Goal: Use online tool/utility: Use online tool/utility

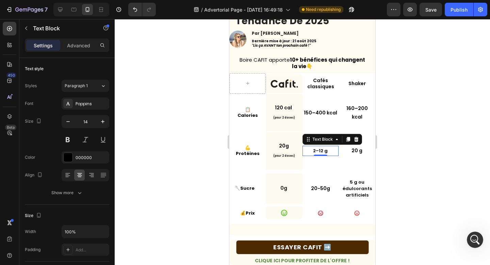
scroll to position [49, 0]
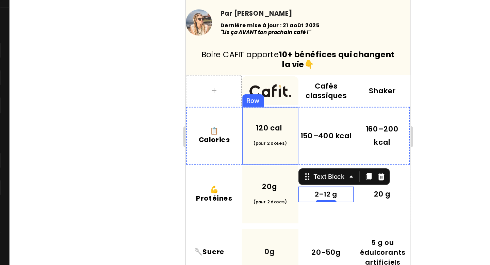
click at [253, 53] on div "120 cal (pour 2 doses) Text Block Row" at bounding box center [240, 69] width 36 height 37
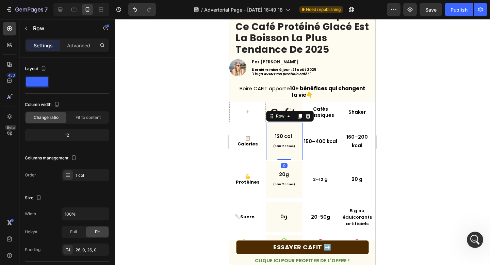
drag, startPoint x: 286, startPoint y: 159, endPoint x: 285, endPoint y: 139, distance: 20.1
click at [285, 139] on div "120 cal (pour 2 doses) Text Block Row 0" at bounding box center [284, 140] width 36 height 37
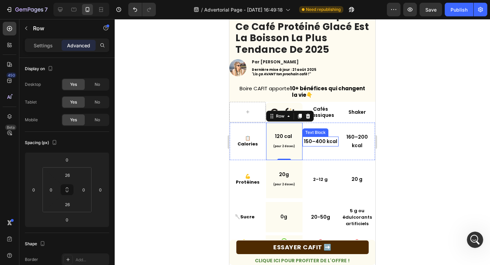
click at [324, 140] on p "150–400 kcal" at bounding box center [320, 141] width 35 height 9
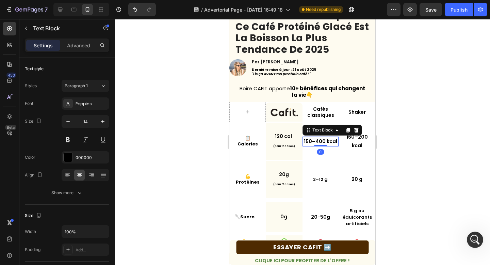
drag, startPoint x: 324, startPoint y: 145, endPoint x: 324, endPoint y: 138, distance: 6.1
click at [324, 138] on div "150–400 kcal Text Block 0" at bounding box center [320, 141] width 36 height 10
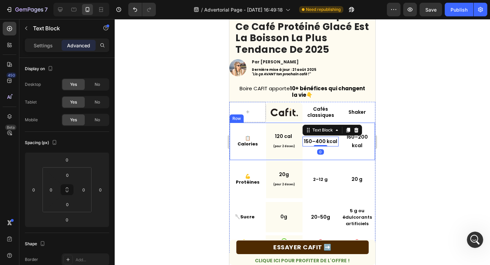
click at [329, 157] on div "150–400 kcal Text Block 0" at bounding box center [320, 140] width 36 height 37
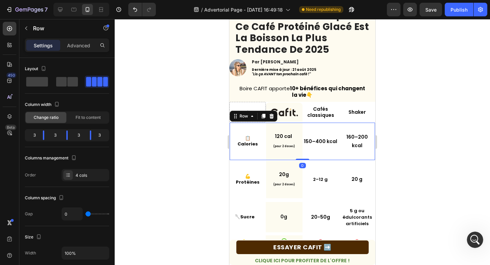
drag, startPoint x: 306, startPoint y: 159, endPoint x: 304, endPoint y: 135, distance: 24.5
click at [305, 135] on div "📋 Calories Text Block 120 cal (pour 2 doses) Text Block Row 150–400 kcal Text B…" at bounding box center [302, 141] width 146 height 38
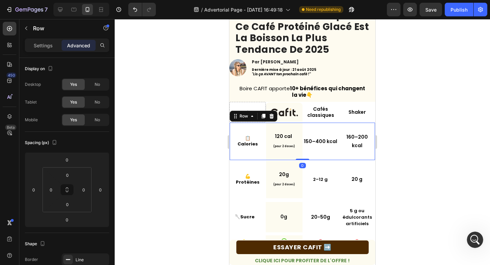
click at [249, 153] on div "📋 Calories Text Block" at bounding box center [248, 140] width 36 height 37
click at [247, 142] on strong "Calories" at bounding box center [247, 143] width 20 height 6
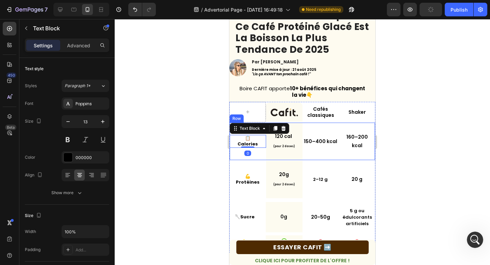
click at [235, 151] on div "📋 Calories Text Block 0" at bounding box center [248, 140] width 36 height 37
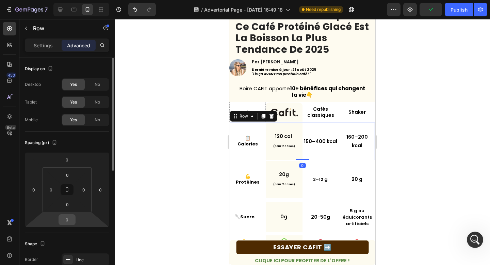
click at [69, 222] on input "0" at bounding box center [67, 219] width 14 height 10
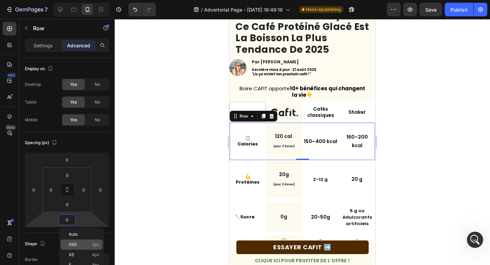
click at [80, 244] on p "XXS 2px" at bounding box center [84, 244] width 31 height 5
type input "2"
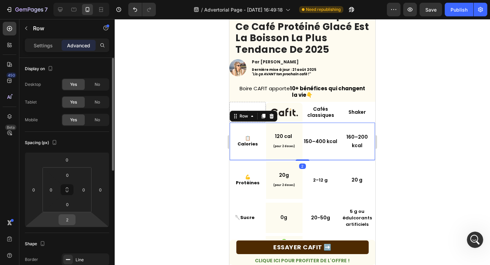
click at [74, 222] on div "2" at bounding box center [66, 219] width 17 height 11
click at [68, 219] on input "2" at bounding box center [67, 219] width 14 height 10
type input "0"
click at [91, 0] on html "7 Version history / Advertorial Page - [DATE] 16:49:18 Need republishing Previe…" at bounding box center [245, 0] width 490 height 0
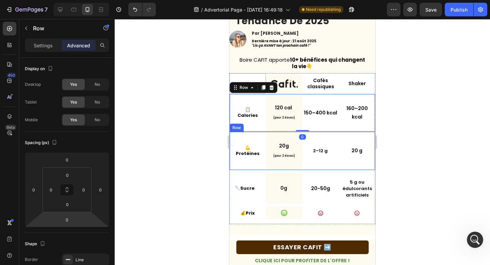
scroll to position [113, 0]
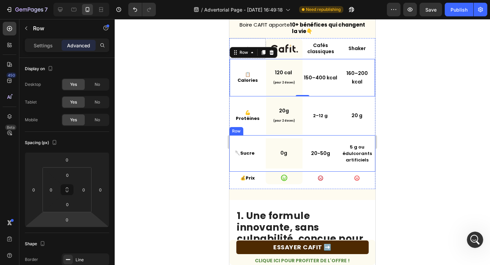
click at [290, 136] on div "0g Text Block Row" at bounding box center [284, 153] width 36 height 37
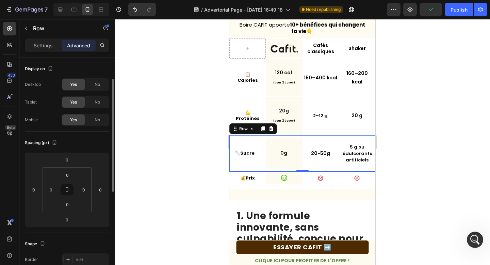
scroll to position [144, 0]
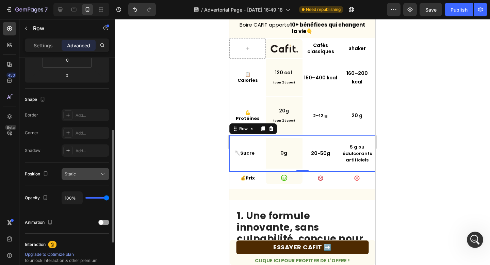
click at [81, 170] on div "Static" at bounding box center [85, 173] width 41 height 7
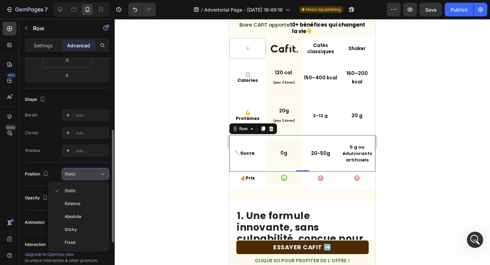
click at [81, 170] on div "Static" at bounding box center [85, 173] width 41 height 7
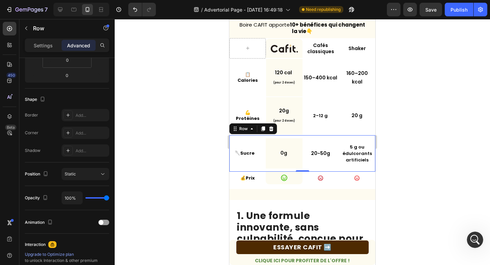
click at [46, 51] on div "Settings Advanced" at bounding box center [67, 45] width 84 height 14
click at [44, 46] on p "Settings" at bounding box center [43, 45] width 19 height 7
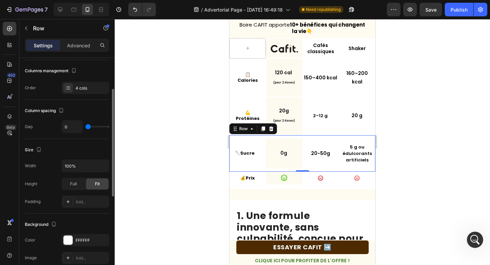
scroll to position [80, 0]
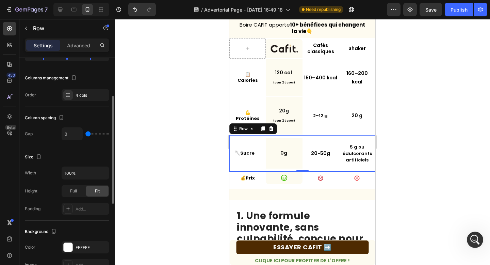
type input "48"
drag, startPoint x: 89, startPoint y: 135, endPoint x: 95, endPoint y: 135, distance: 6.5
type input "48"
click at [95, 134] on input "range" at bounding box center [97, 133] width 24 height 1
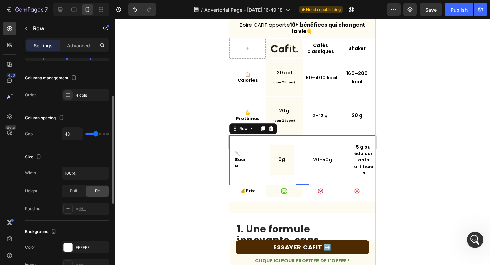
type input "0"
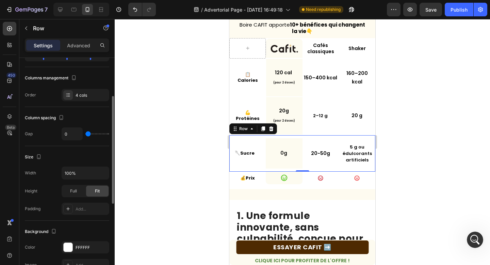
drag, startPoint x: 95, startPoint y: 135, endPoint x: 19, endPoint y: 134, distance: 75.8
type input "0"
click at [85, 134] on input "range" at bounding box center [97, 133] width 24 height 1
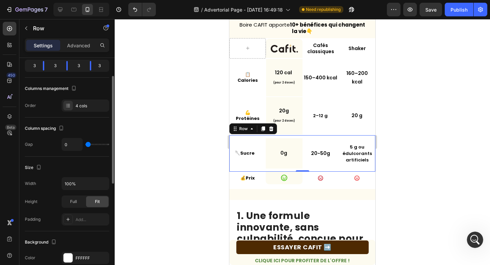
scroll to position [55, 0]
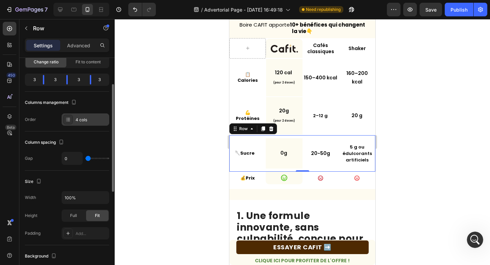
click at [80, 119] on div "4 cols" at bounding box center [91, 120] width 32 height 6
click at [46, 141] on div "Column spacing" at bounding box center [45, 142] width 40 height 9
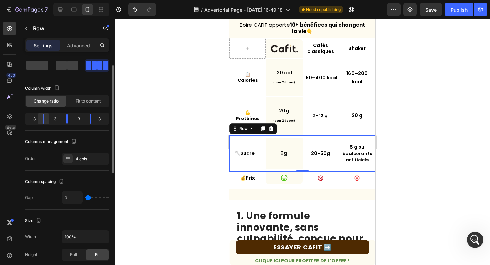
drag, startPoint x: 46, startPoint y: 119, endPoint x: 48, endPoint y: 122, distance: 3.9
click at [61, 122] on div at bounding box center [67, 119] width 12 height 10
click at [65, 120] on div at bounding box center [67, 119] width 12 height 10
drag, startPoint x: 88, startPoint y: 120, endPoint x: 82, endPoint y: 119, distance: 6.8
click at [82, 119] on div at bounding box center [87, 119] width 12 height 10
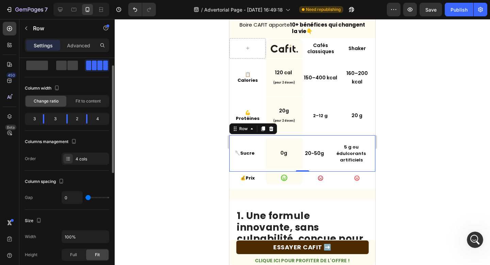
click at [96, 118] on div "4" at bounding box center [100, 119] width 15 height 10
click at [98, 119] on div "4" at bounding box center [100, 119] width 15 height 10
drag, startPoint x: 87, startPoint y: 119, endPoint x: 90, endPoint y: 119, distance: 3.7
click at [90, 119] on div at bounding box center [90, 119] width 1 height 10
click at [84, 101] on span "Fit to content" at bounding box center [87, 101] width 25 height 6
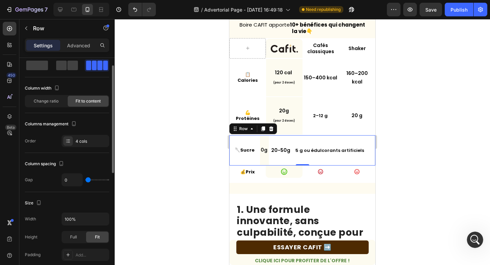
click at [84, 100] on span "Fit to content" at bounding box center [87, 101] width 25 height 6
click at [51, 100] on span "Change ratio" at bounding box center [46, 101] width 25 height 6
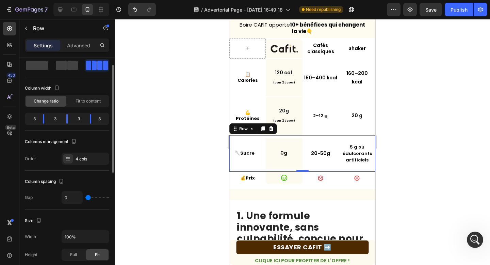
scroll to position [0, 0]
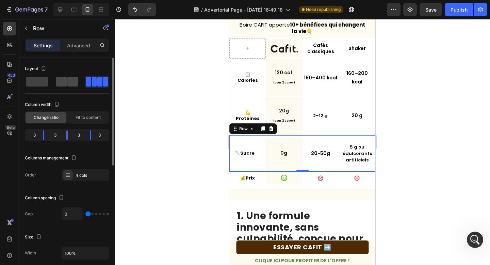
click at [68, 81] on span at bounding box center [72, 82] width 11 height 10
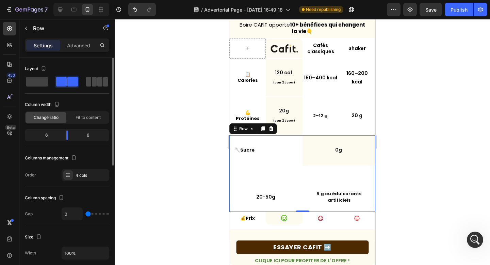
click at [103, 79] on span at bounding box center [105, 82] width 5 height 10
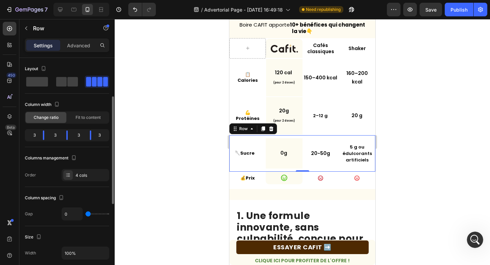
scroll to position [110, 0]
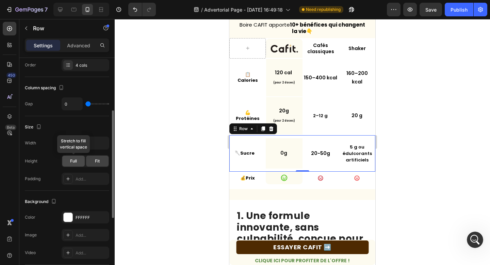
click at [70, 158] on span "Full" at bounding box center [73, 161] width 7 height 6
click at [105, 163] on div "Fit" at bounding box center [97, 160] width 22 height 11
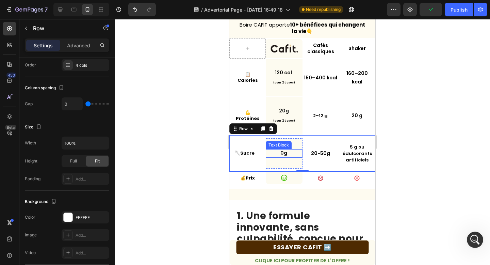
click at [282, 145] on div "Text Block" at bounding box center [278, 145] width 23 height 6
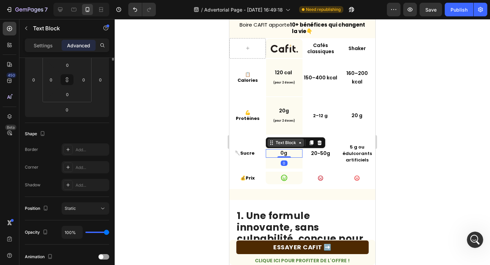
scroll to position [0, 0]
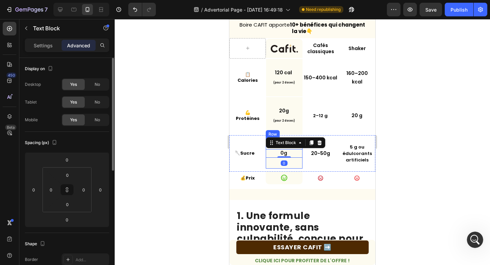
click at [272, 162] on div "0g Text Block 0 Row" at bounding box center [284, 153] width 36 height 30
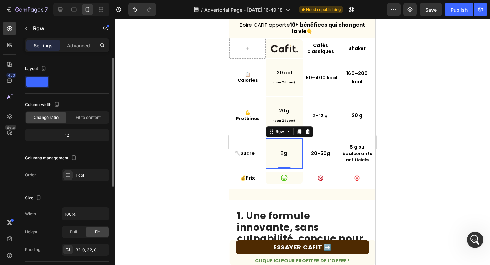
click at [50, 140] on div "12" at bounding box center [67, 135] width 84 height 12
click at [67, 134] on div "12" at bounding box center [67, 135] width 82 height 10
click at [84, 120] on div "Fit to content" at bounding box center [88, 117] width 41 height 11
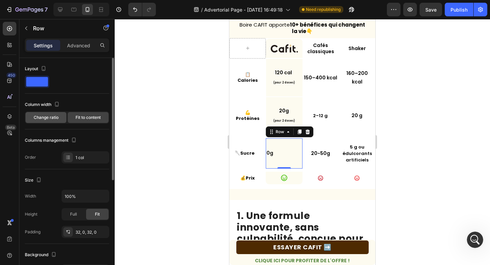
click at [54, 117] on span "Change ratio" at bounding box center [46, 117] width 25 height 6
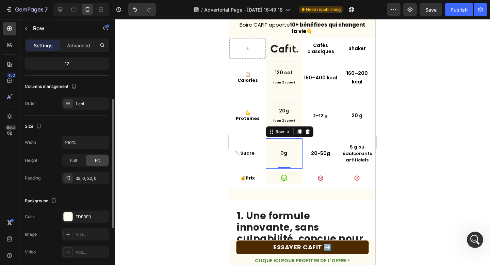
scroll to position [73, 0]
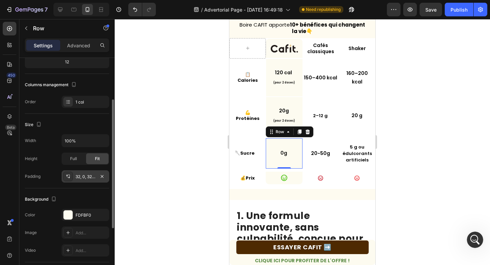
click at [85, 175] on div "32, 0, 32, 0" at bounding box center [85, 176] width 20 height 6
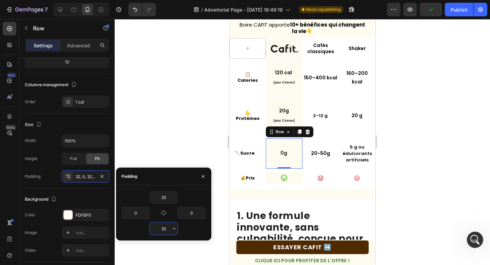
click at [163, 230] on input "32" at bounding box center [164, 228] width 28 height 12
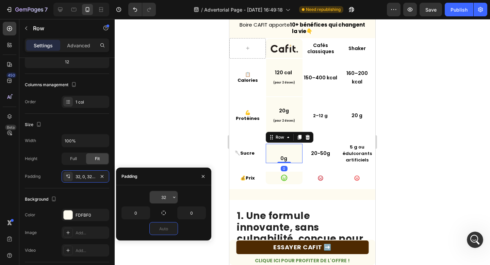
click at [161, 198] on input "32" at bounding box center [164, 197] width 28 height 12
type input "0"
click at [161, 198] on input "32" at bounding box center [164, 197] width 28 height 12
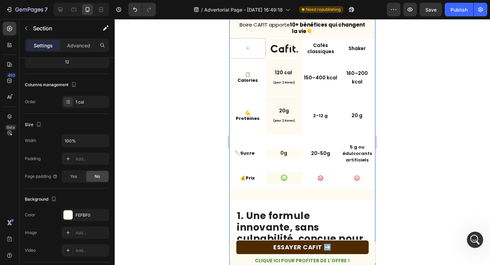
scroll to position [0, 0]
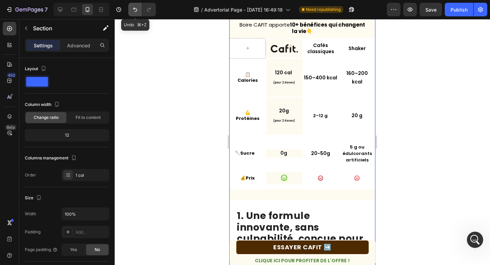
click at [135, 8] on icon "Undo/Redo" at bounding box center [135, 9] width 7 height 7
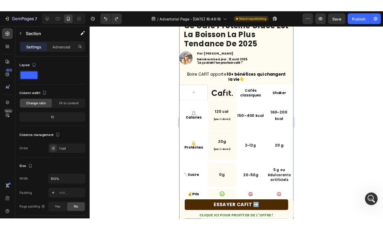
scroll to position [67, 0]
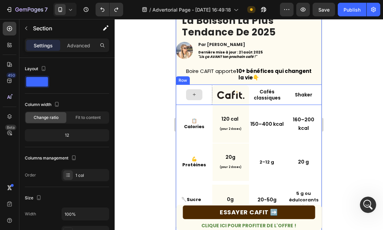
click at [179, 90] on div at bounding box center [194, 94] width 36 height 20
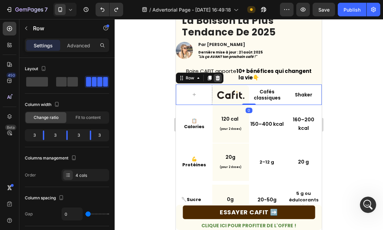
click at [219, 76] on icon at bounding box center [218, 77] width 4 height 5
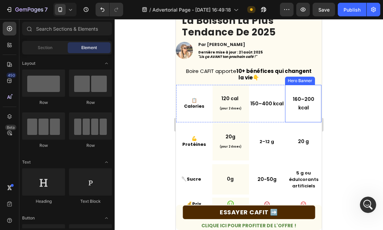
click at [313, 90] on div "160–200 kcal Text Block" at bounding box center [303, 103] width 36 height 34
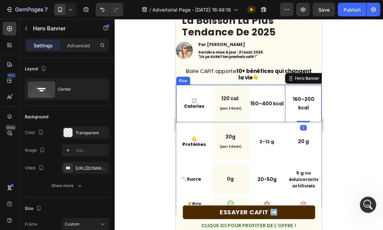
click at [178, 87] on div "📋 Calories Text Block" at bounding box center [194, 103] width 36 height 37
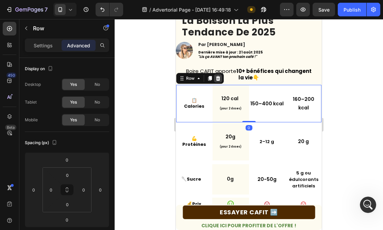
click at [217, 78] on icon at bounding box center [217, 77] width 5 height 5
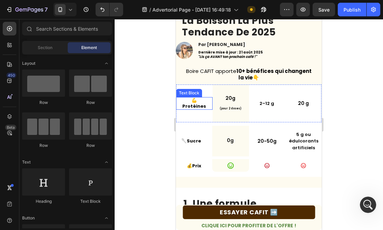
click at [182, 100] on p "💪 Protéines" at bounding box center [195, 104] width 26 height 12
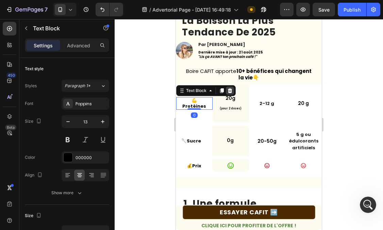
click at [229, 92] on icon at bounding box center [230, 90] width 4 height 5
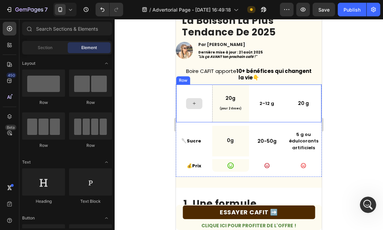
click at [179, 90] on div at bounding box center [194, 103] width 36 height 38
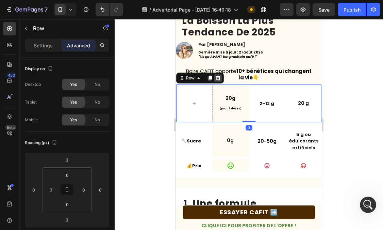
click at [218, 78] on icon at bounding box center [218, 77] width 4 height 5
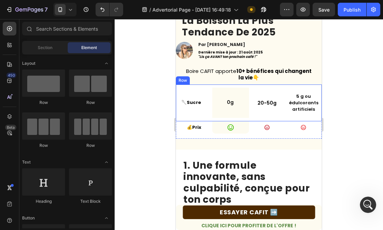
click at [179, 92] on div "🥄 Sucre Text Block" at bounding box center [194, 102] width 36 height 37
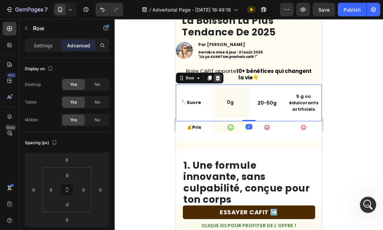
click at [219, 80] on icon at bounding box center [218, 77] width 4 height 5
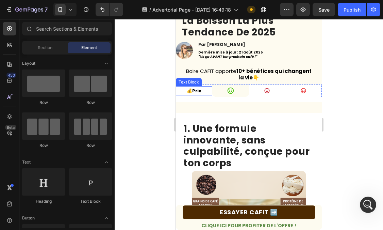
click at [185, 91] on p "💰 Prix" at bounding box center [193, 91] width 35 height 8
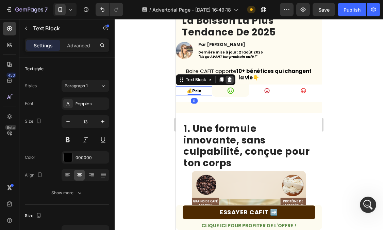
click at [230, 78] on icon at bounding box center [230, 79] width 4 height 5
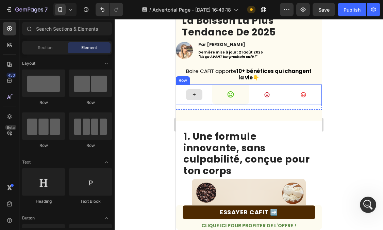
click at [185, 88] on div at bounding box center [194, 94] width 36 height 20
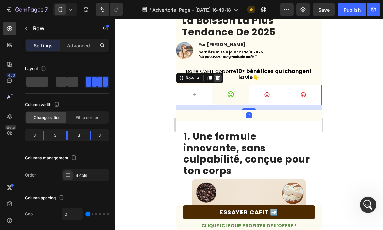
click at [217, 77] on icon at bounding box center [218, 77] width 4 height 5
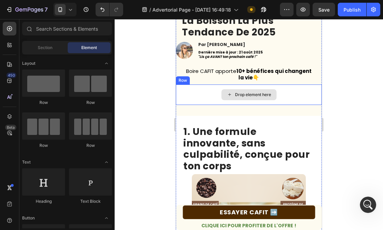
click at [202, 97] on div "Drop element here" at bounding box center [249, 94] width 146 height 20
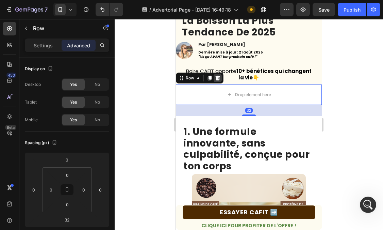
click at [216, 75] on icon at bounding box center [217, 77] width 5 height 5
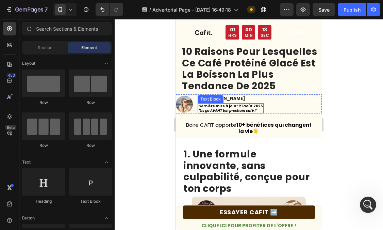
scroll to position [0, 0]
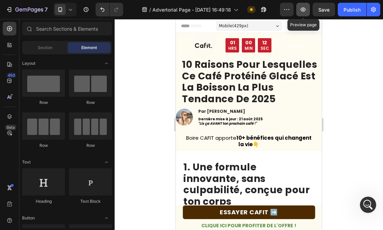
click at [304, 11] on icon "button" at bounding box center [303, 9] width 7 height 7
click at [68, 14] on div at bounding box center [64, 10] width 23 height 14
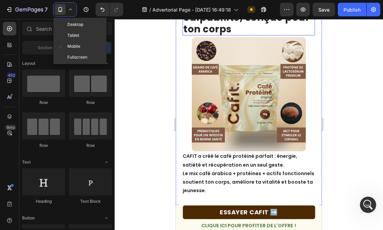
scroll to position [199, 0]
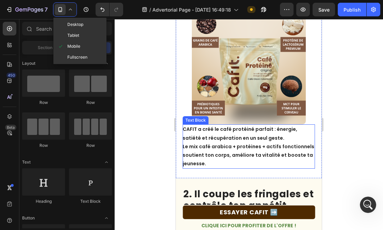
click at [225, 136] on p "CAFIT a créé le café protéiné parfait : énergie, satiété et récupération en un …" at bounding box center [249, 146] width 132 height 43
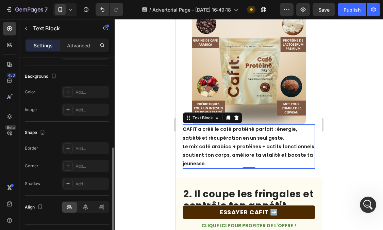
scroll to position [212, 0]
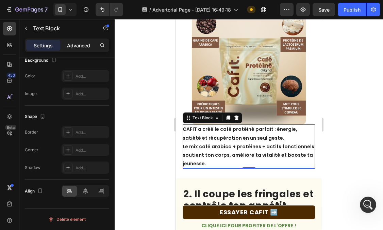
click at [77, 45] on p "Advanced" at bounding box center [78, 45] width 23 height 7
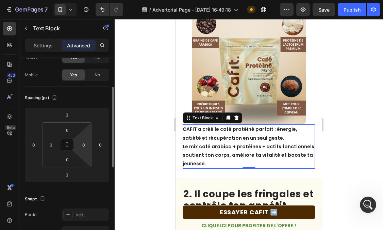
scroll to position [29, 0]
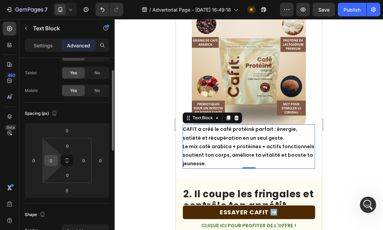
click at [53, 158] on input "0" at bounding box center [51, 160] width 10 height 10
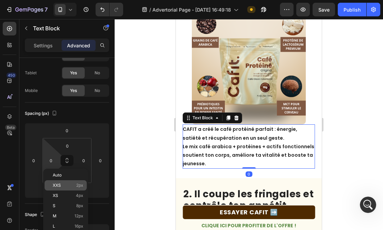
click at [65, 184] on p "XXS 2px" at bounding box center [68, 185] width 31 height 5
type input "2"
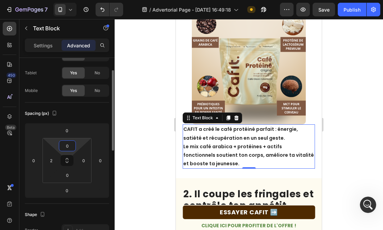
click at [66, 146] on input "0" at bounding box center [68, 145] width 14 height 10
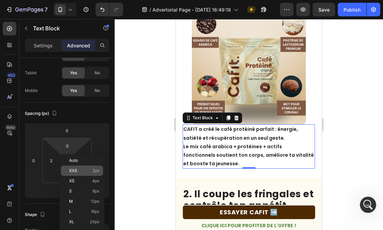
click at [81, 172] on p "XXS 2px" at bounding box center [84, 170] width 31 height 5
type input "2"
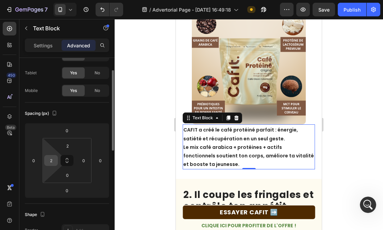
click at [56, 164] on div "2" at bounding box center [51, 160] width 14 height 11
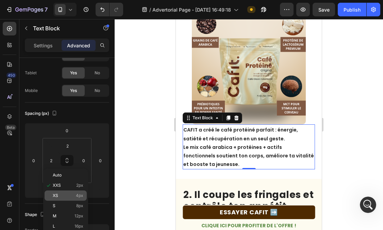
click at [63, 193] on p "XS 4px" at bounding box center [68, 195] width 31 height 5
type input "4"
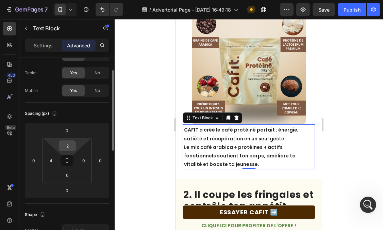
click at [69, 146] on input "2" at bounding box center [68, 145] width 14 height 10
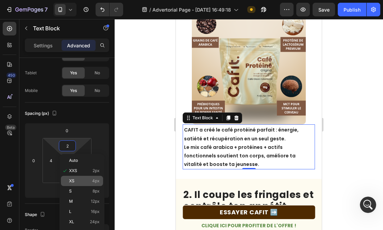
click at [68, 182] on div "XS 4px" at bounding box center [82, 180] width 42 height 10
type input "4"
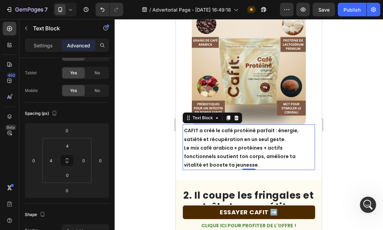
click at [339, 140] on div at bounding box center [249, 124] width 268 height 211
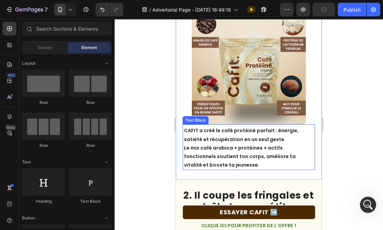
click at [230, 136] on p "CAFIT a créé le café protéiné parfait : énergie, satiété et récupération en un …" at bounding box center [249, 147] width 130 height 43
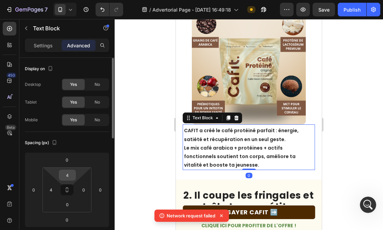
click at [69, 176] on input "4" at bounding box center [68, 175] width 14 height 10
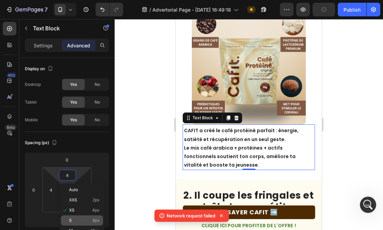
click at [75, 215] on div "S 8px" at bounding box center [82, 220] width 42 height 10
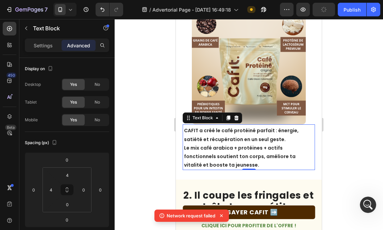
type input "8"
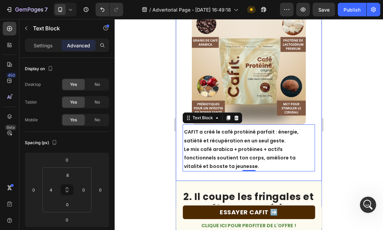
click at [248, 161] on div "1. Une formule innovante, sans culpabilité, conçue pour ton corps Heading Image…" at bounding box center [249, 66] width 146 height 229
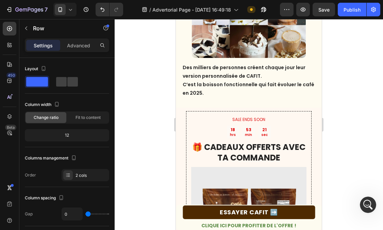
scroll to position [2033, 0]
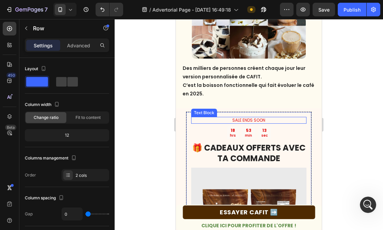
click at [253, 117] on p "SALE ENDS SOON" at bounding box center [249, 119] width 114 height 5
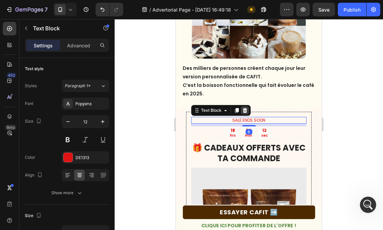
click at [244, 108] on icon at bounding box center [245, 110] width 4 height 5
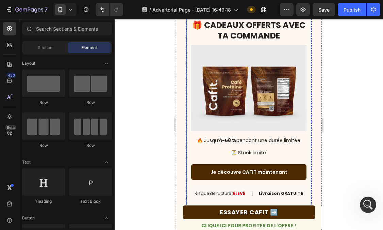
scroll to position [2150, 0]
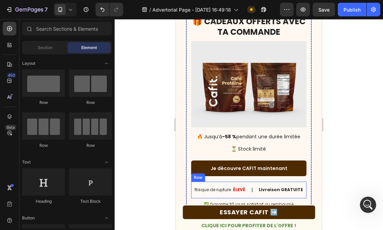
click at [193, 181] on div "Risque de rupture : ÉLEVÉ Text Block | Text Block Livraison GRATUITE Text Block…" at bounding box center [248, 189] width 115 height 17
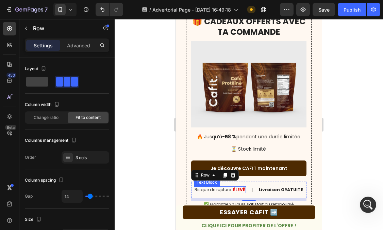
click at [215, 187] on p "Risque de rupture : ÉLEVÉ" at bounding box center [220, 189] width 51 height 5
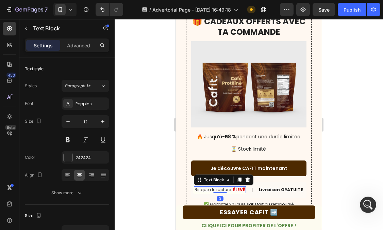
click at [215, 187] on p "Risque de rupture : ÉLEVÉ" at bounding box center [220, 189] width 51 height 5
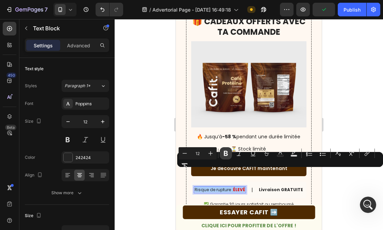
click at [228, 150] on icon "Editor contextual toolbar" at bounding box center [225, 153] width 7 height 7
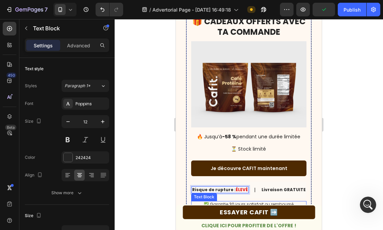
click at [241, 201] on p "✅ Garantie 30 jours satisfait ou remboursé" at bounding box center [248, 203] width 115 height 5
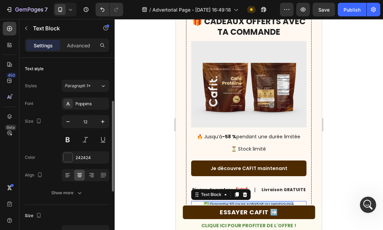
click at [241, 201] on p "✅ Garantie 30 jours satisfait ou remboursé" at bounding box center [248, 203] width 115 height 5
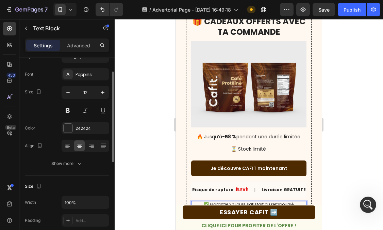
click at [241, 201] on p "✅ Garantie 30 jours satisfait ou remboursé" at bounding box center [248, 203] width 115 height 5
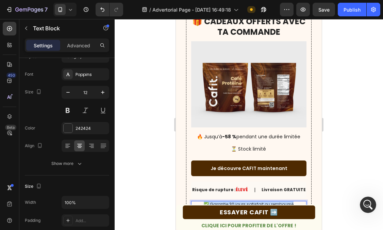
click at [241, 201] on p "✅ Garantie 30 jours satisfait ou remboursé" at bounding box center [248, 203] width 115 height 5
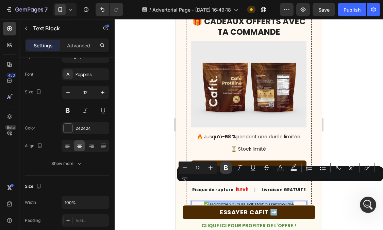
click at [224, 164] on icon "Editor contextual toolbar" at bounding box center [225, 167] width 7 height 7
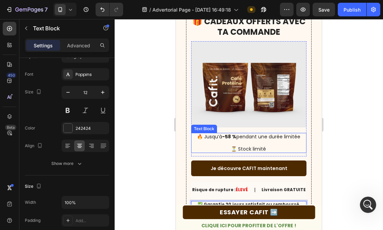
click at [248, 133] on p "🔥 Jusqu’à -58 % pendant une durée limitée" at bounding box center [248, 139] width 115 height 12
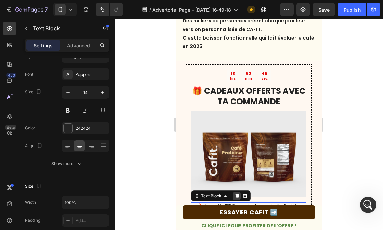
scroll to position [2047, 0]
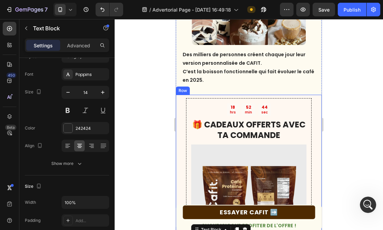
click at [180, 95] on div "Drop element here 18 hrs 52 min 44 sec Countdown Timer 🎁 CADEAUX OFFERTS AVEC T…" at bounding box center [249, 219] width 146 height 248
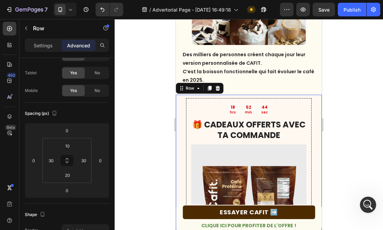
scroll to position [0, 0]
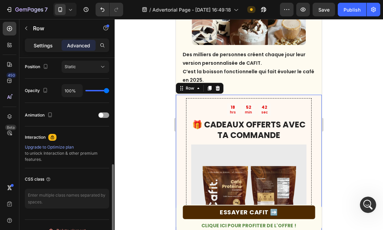
click at [41, 42] on p "Settings" at bounding box center [43, 45] width 19 height 7
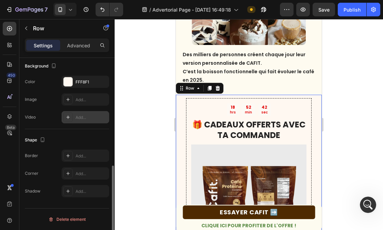
scroll to position [245, 0]
click at [103, 81] on icon "button" at bounding box center [101, 81] width 5 height 5
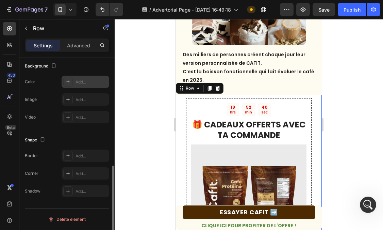
click at [81, 81] on div "Add..." at bounding box center [91, 82] width 32 height 6
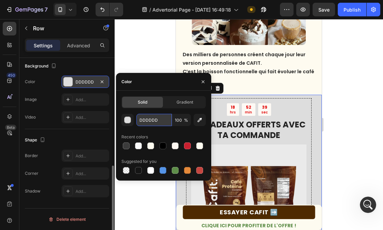
click at [149, 116] on input "DDDDDD" at bounding box center [153, 120] width 35 height 12
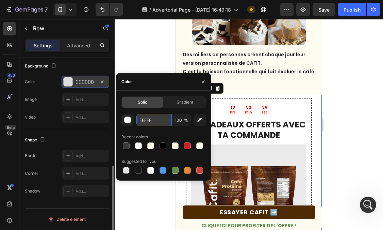
type input "FFFFFF"
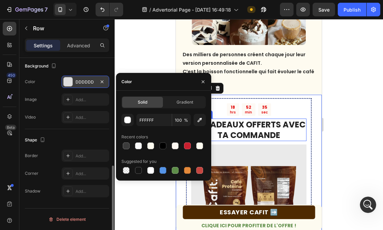
click at [263, 119] on strong "🎁 CADEAUX OFFERTS AVEC TA COMMANDE" at bounding box center [248, 130] width 113 height 22
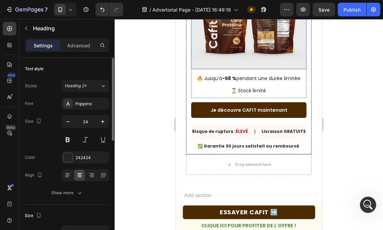
scroll to position [2253, 0]
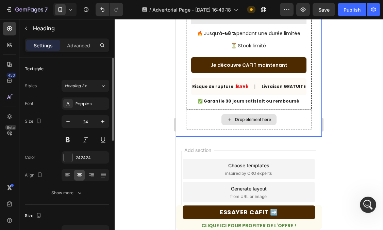
click at [197, 109] on div "Drop element here" at bounding box center [248, 119] width 125 height 20
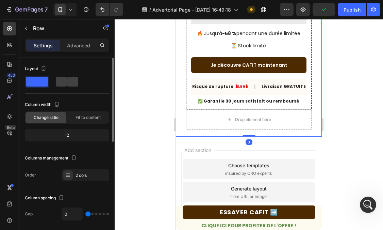
drag, startPoint x: 246, startPoint y: 118, endPoint x: 243, endPoint y: 88, distance: 30.0
click at [243, 88] on div "Drop element here 18 hrs 52 min 30 sec Countdown Timer 🎁 CADEAUX OFFERTS AVEC T…" at bounding box center [249, 12] width 146 height 248
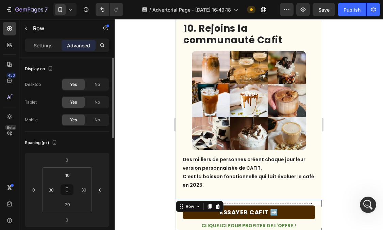
scroll to position [1939, 0]
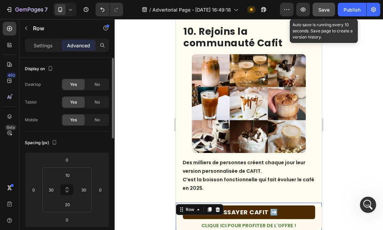
click at [322, 11] on span "Save" at bounding box center [323, 10] width 11 height 6
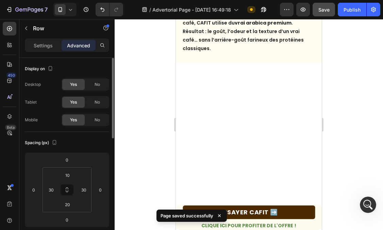
scroll to position [0, 0]
